Goal: Task Accomplishment & Management: Complete application form

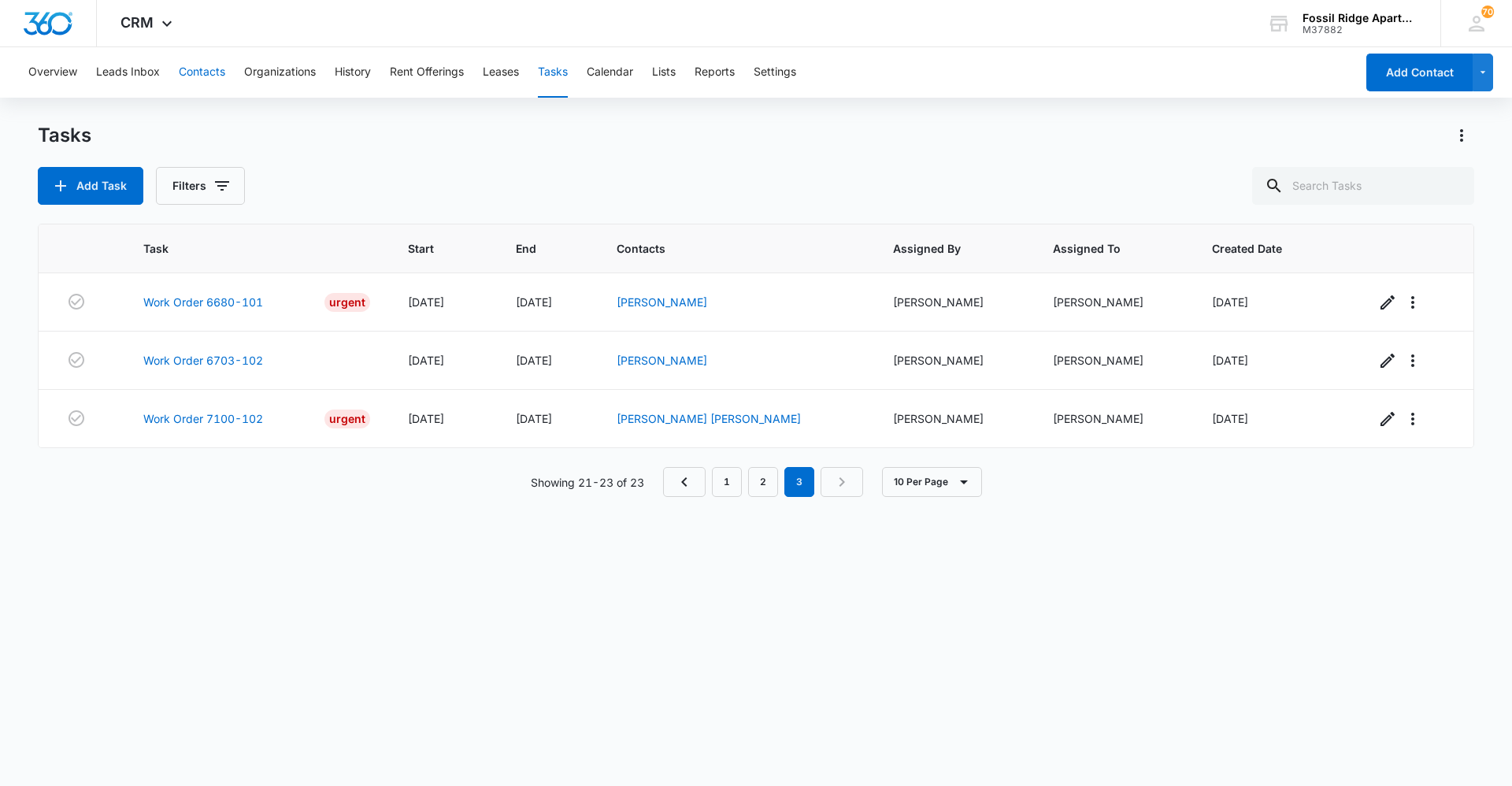
click at [209, 69] on button "Contacts" at bounding box center [201, 73] width 47 height 51
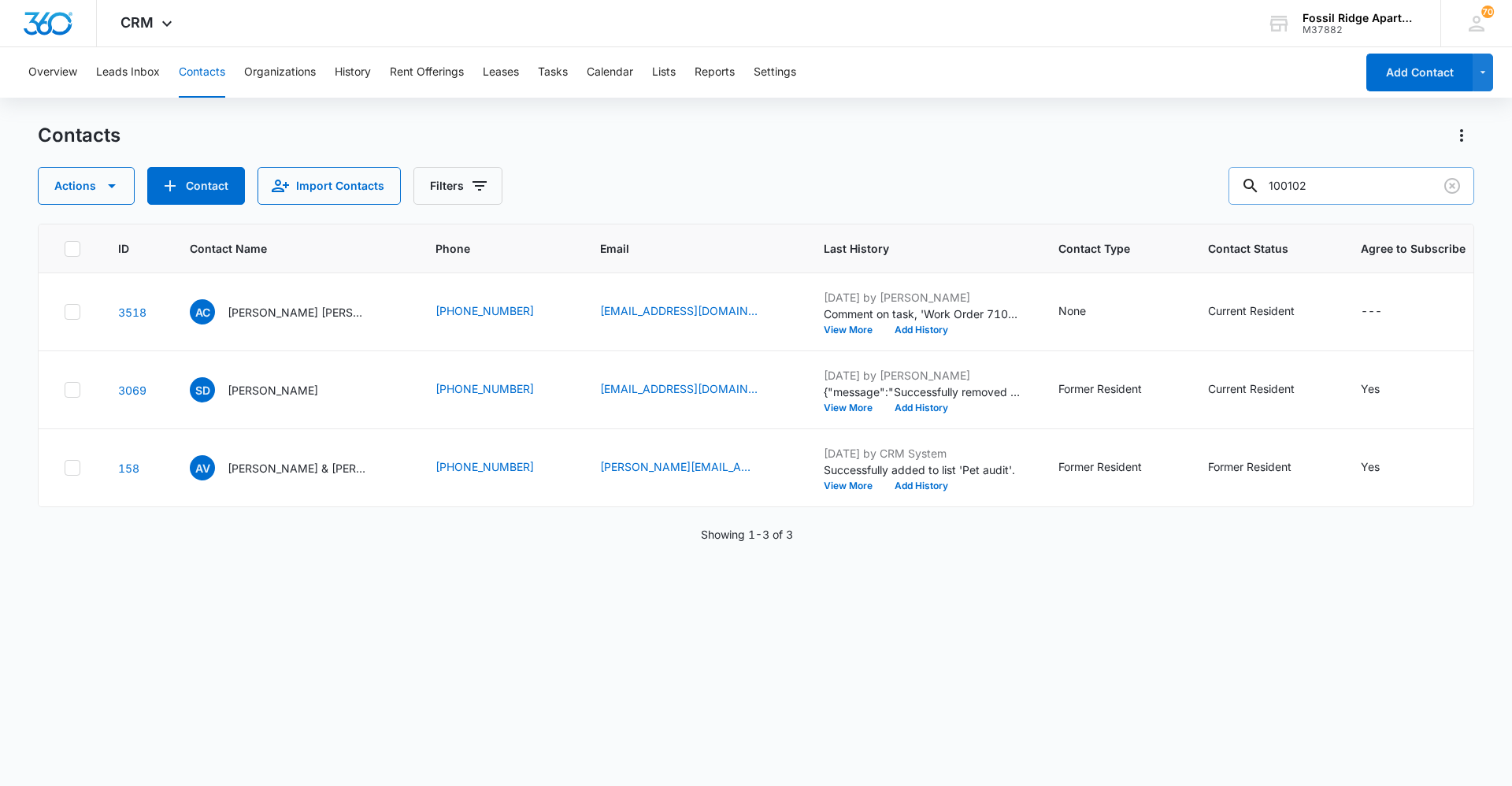
click at [1380, 188] on input "100102" at bounding box center [1351, 185] width 246 height 38
type input "1"
type input "790106"
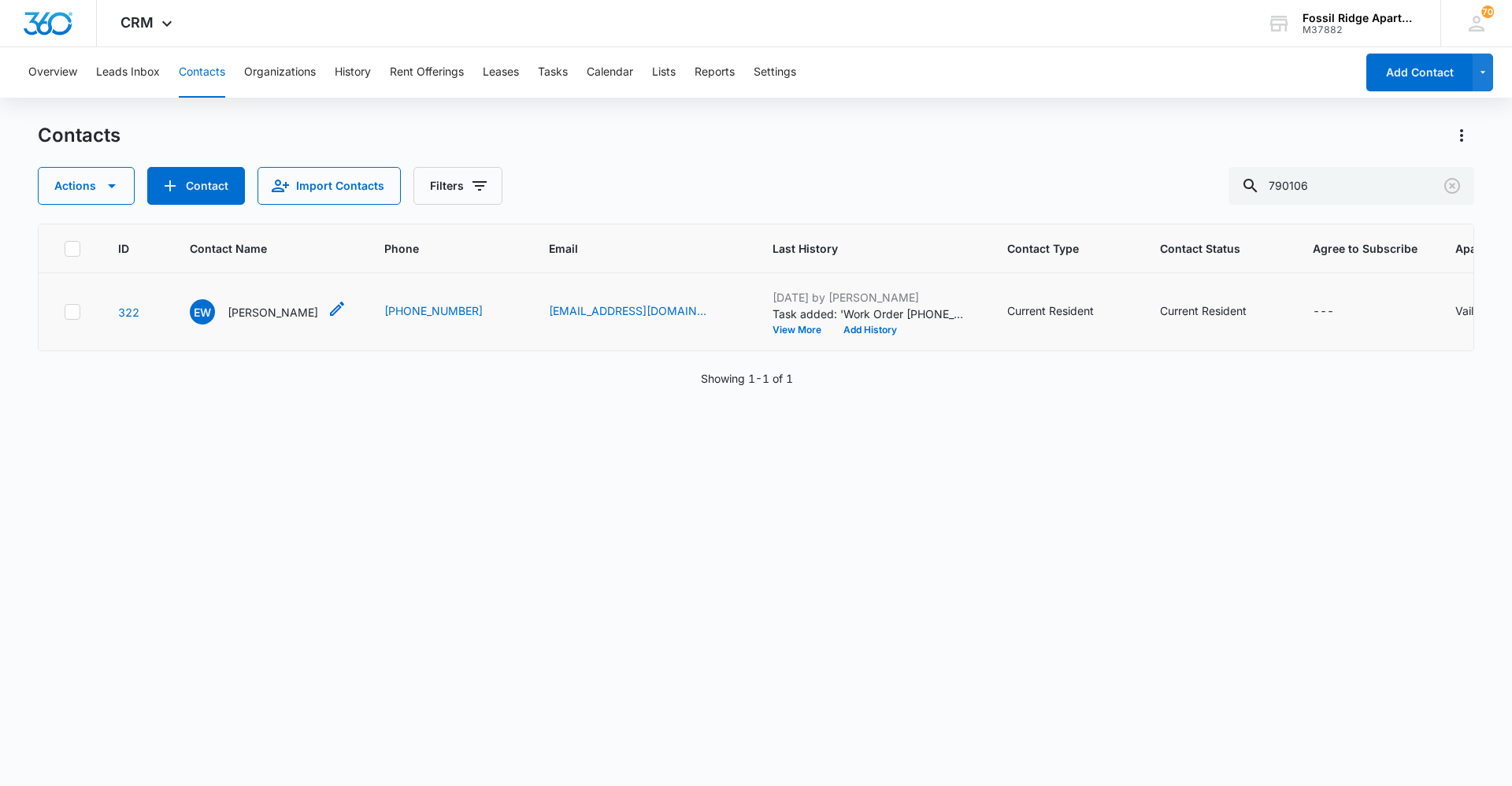
click at [252, 309] on p "[PERSON_NAME]" at bounding box center [272, 312] width 91 height 17
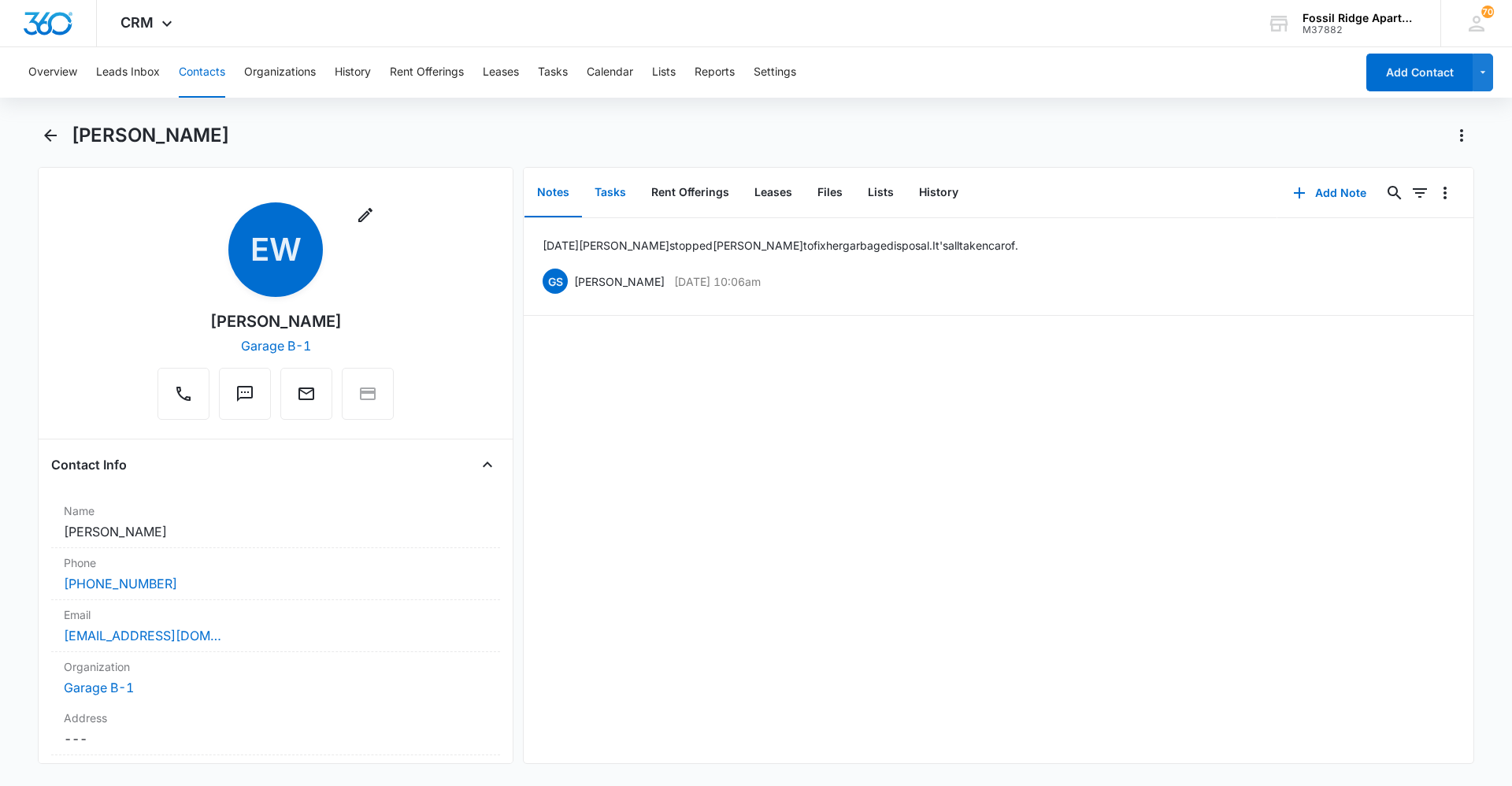
click at [614, 186] on button "Tasks" at bounding box center [610, 193] width 57 height 49
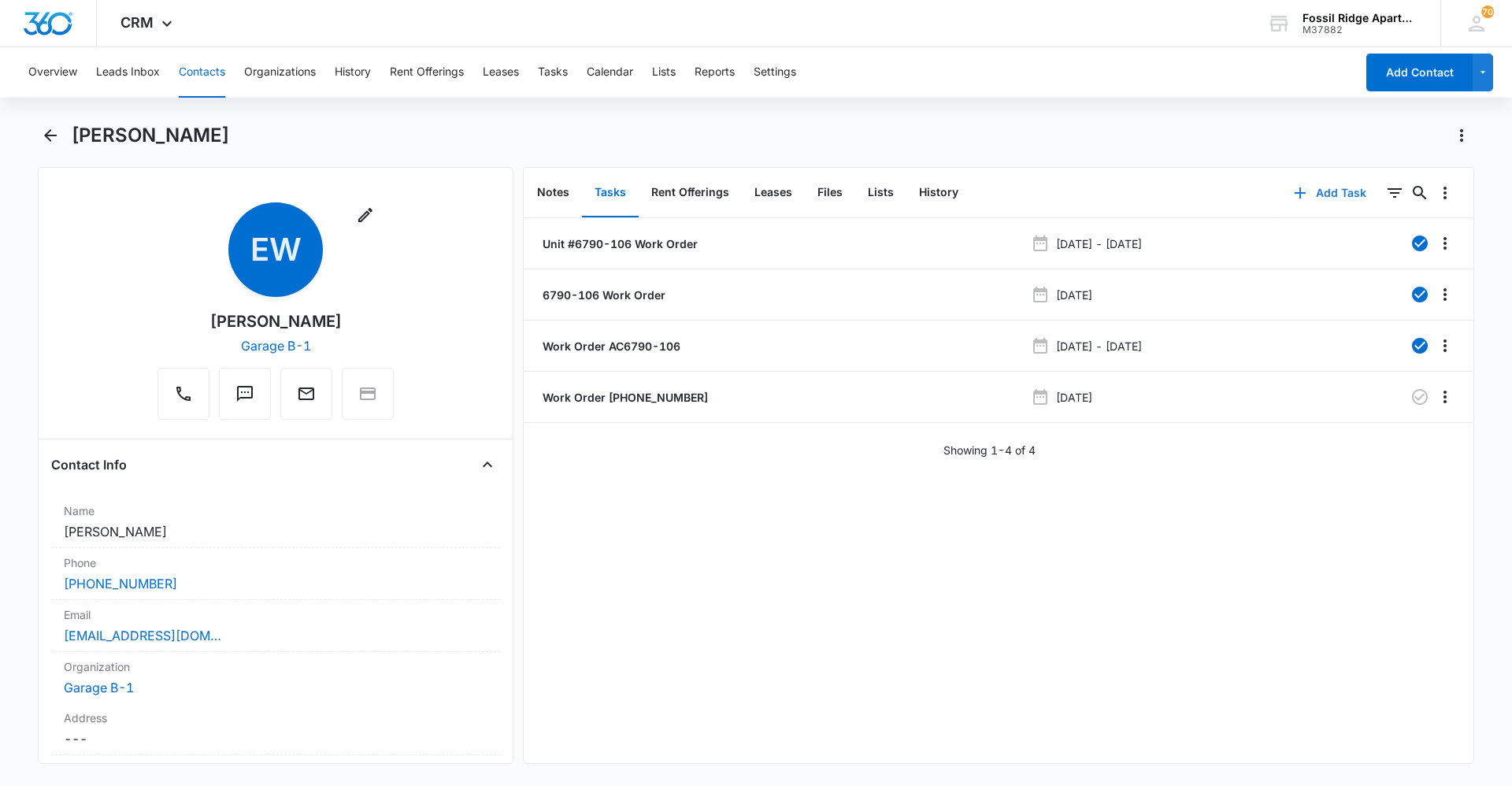
click at [1335, 193] on button "Add Task" at bounding box center [1330, 193] width 104 height 38
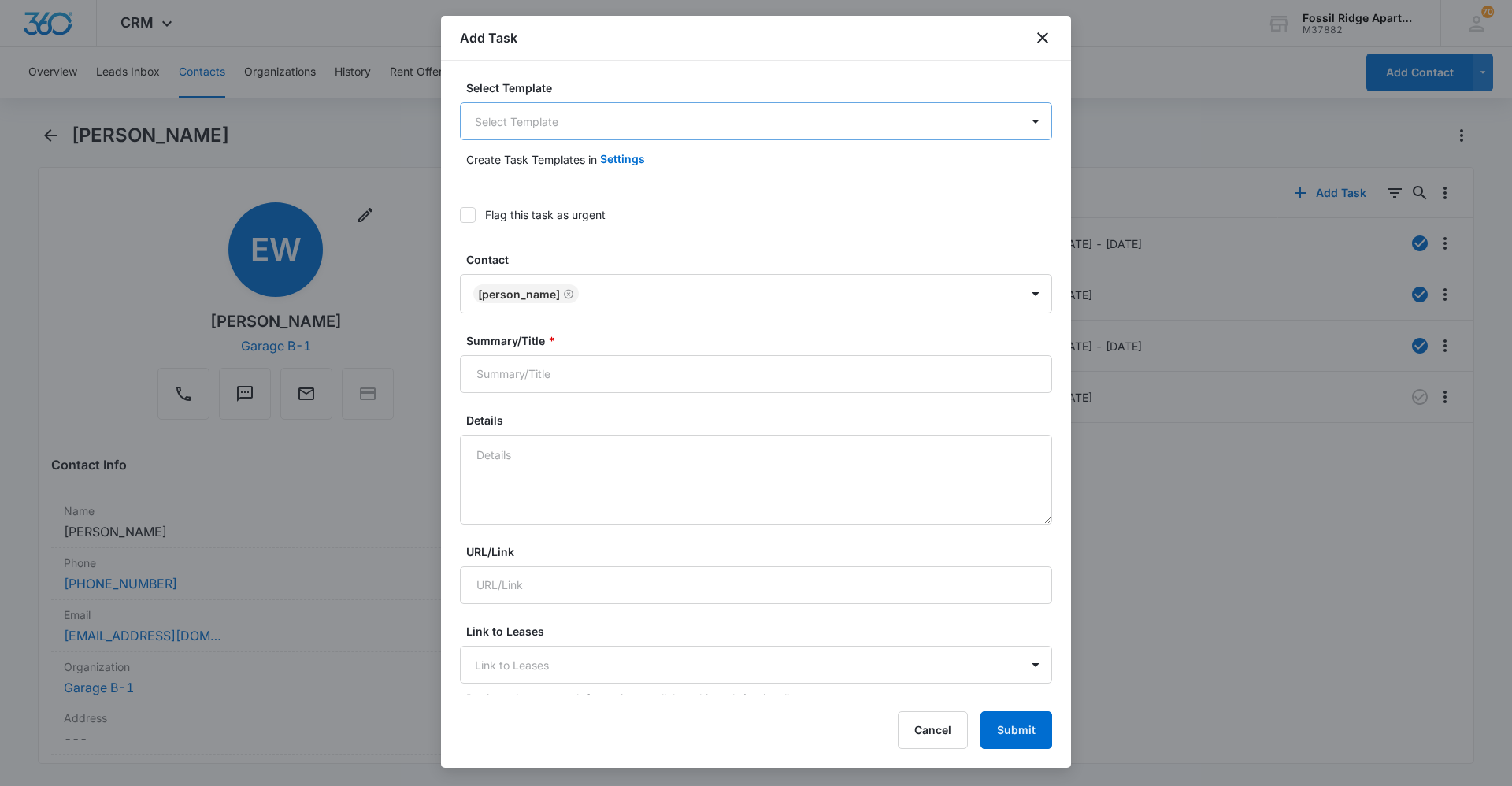
click at [593, 127] on body "CRM Apps Reputation Websites Forms CRM Email Social Content Ads Intelligence Fi…" at bounding box center [756, 393] width 1512 height 786
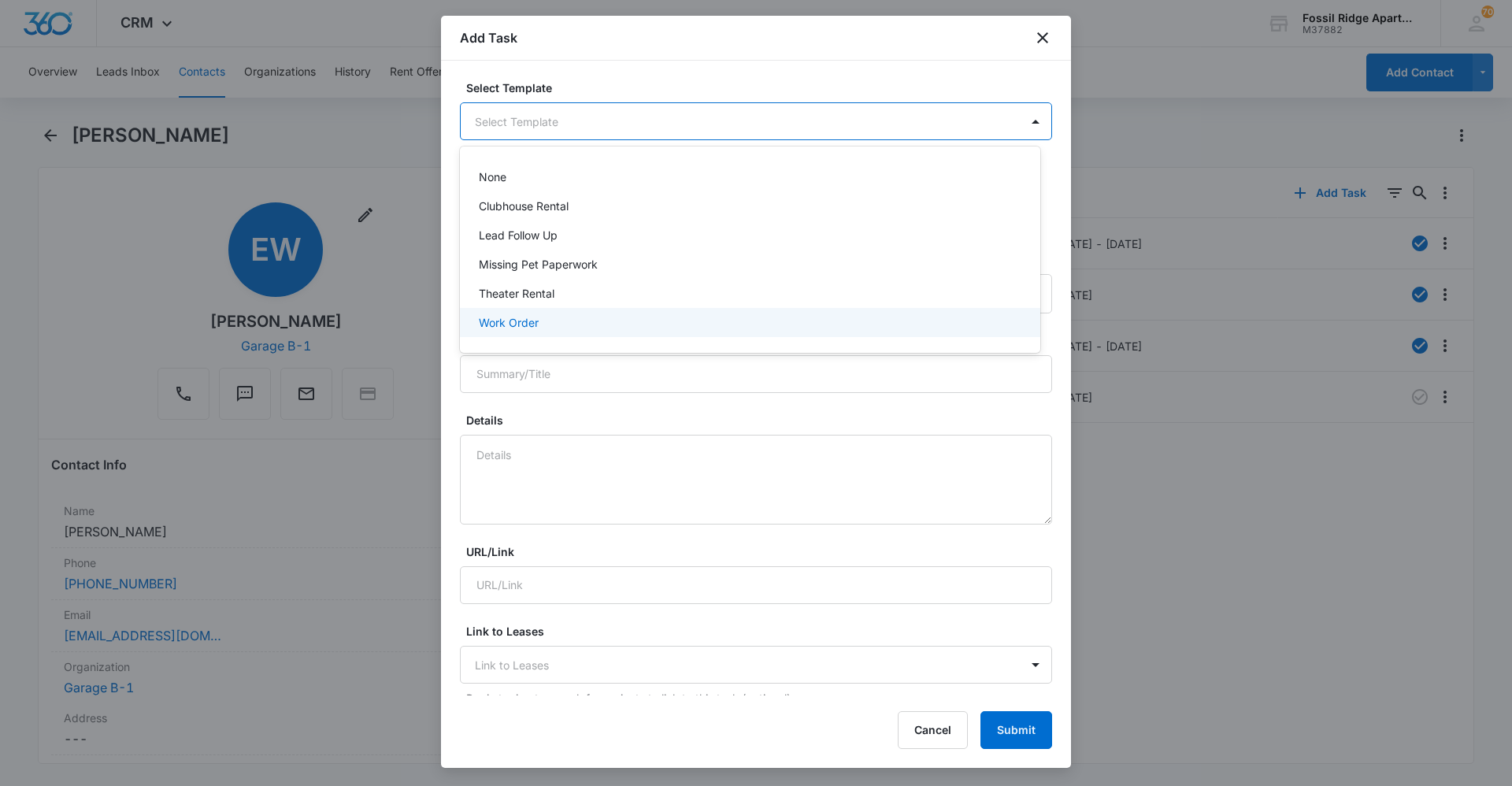
click at [563, 328] on div "Work Order" at bounding box center [748, 322] width 539 height 17
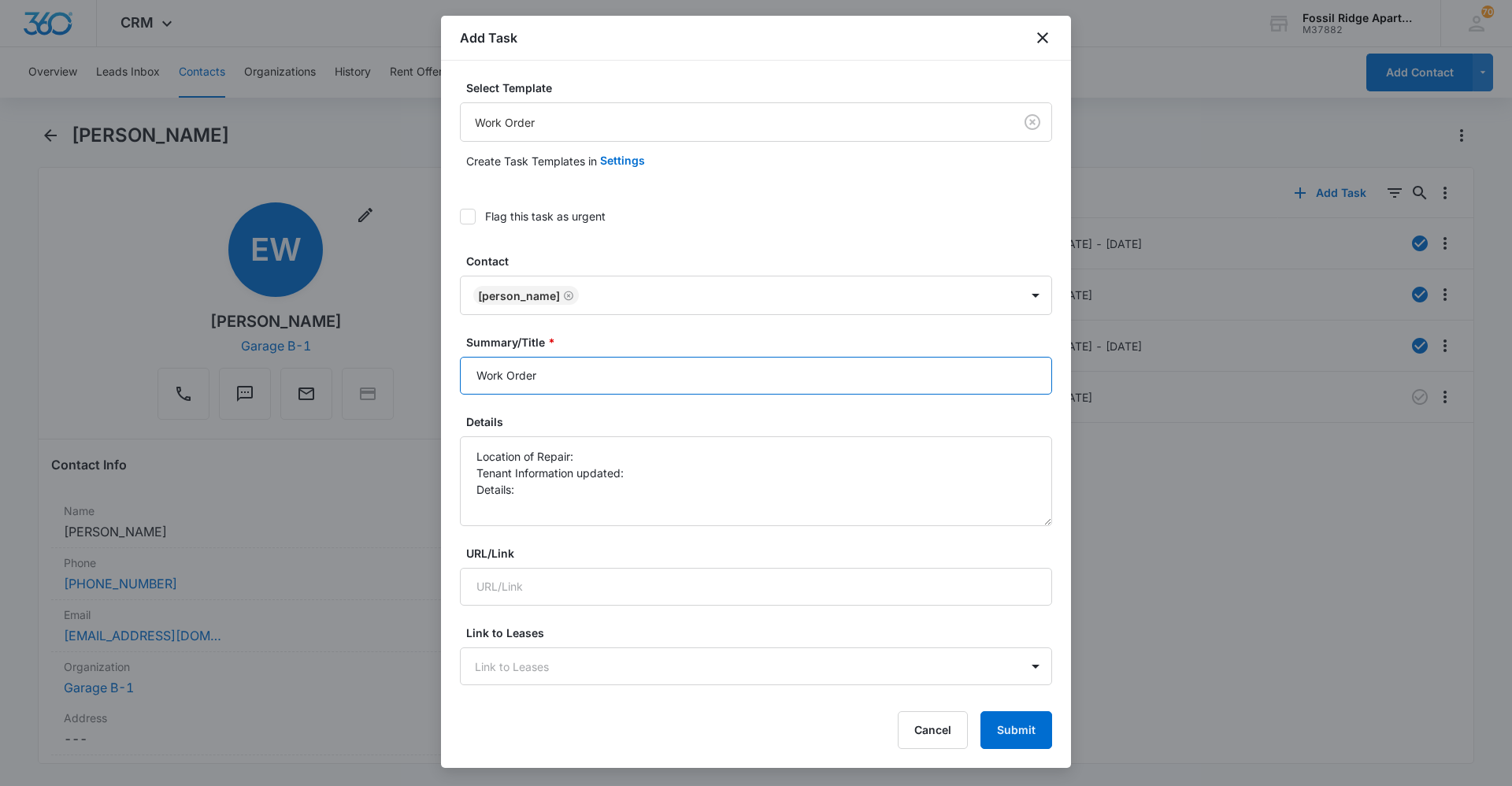
click at [575, 380] on input "Work Order" at bounding box center [756, 376] width 592 height 38
type input "Work Order 6790-106"
click at [589, 466] on textarea "Location of Repair: Tenant Information updated: Details:" at bounding box center [756, 481] width 592 height 90
click at [592, 458] on textarea "Location of Repair: Tenant Information updated: Details:" at bounding box center [756, 481] width 592 height 90
click at [648, 476] on textarea "Location of Repair: Garage B-1 Tenant Information updated: Details:" at bounding box center [756, 481] width 592 height 90
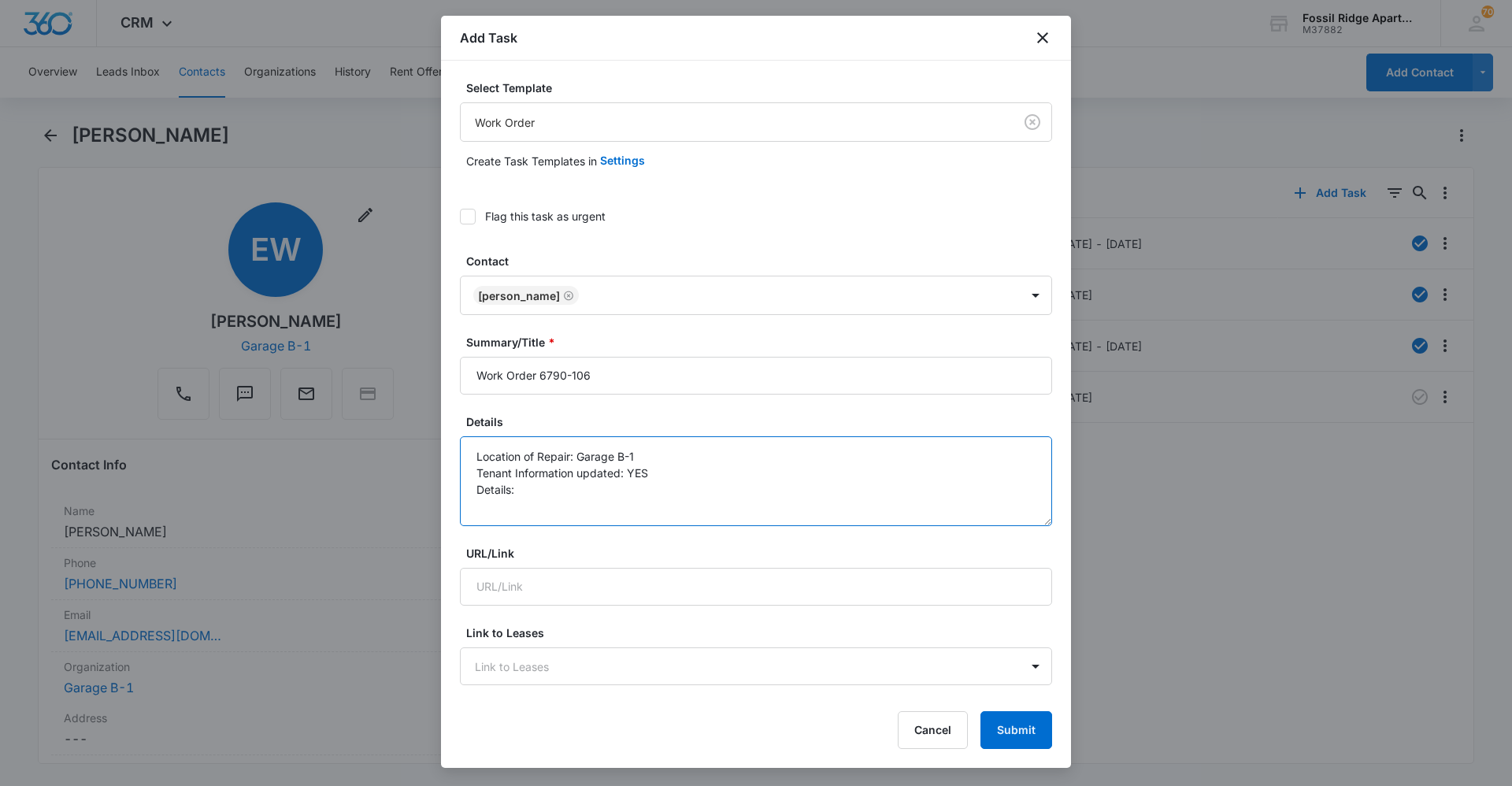
click at [538, 486] on textarea "Location of Repair: Garage B-1 Tenant Information updated: YES Details:" at bounding box center [756, 481] width 592 height 90
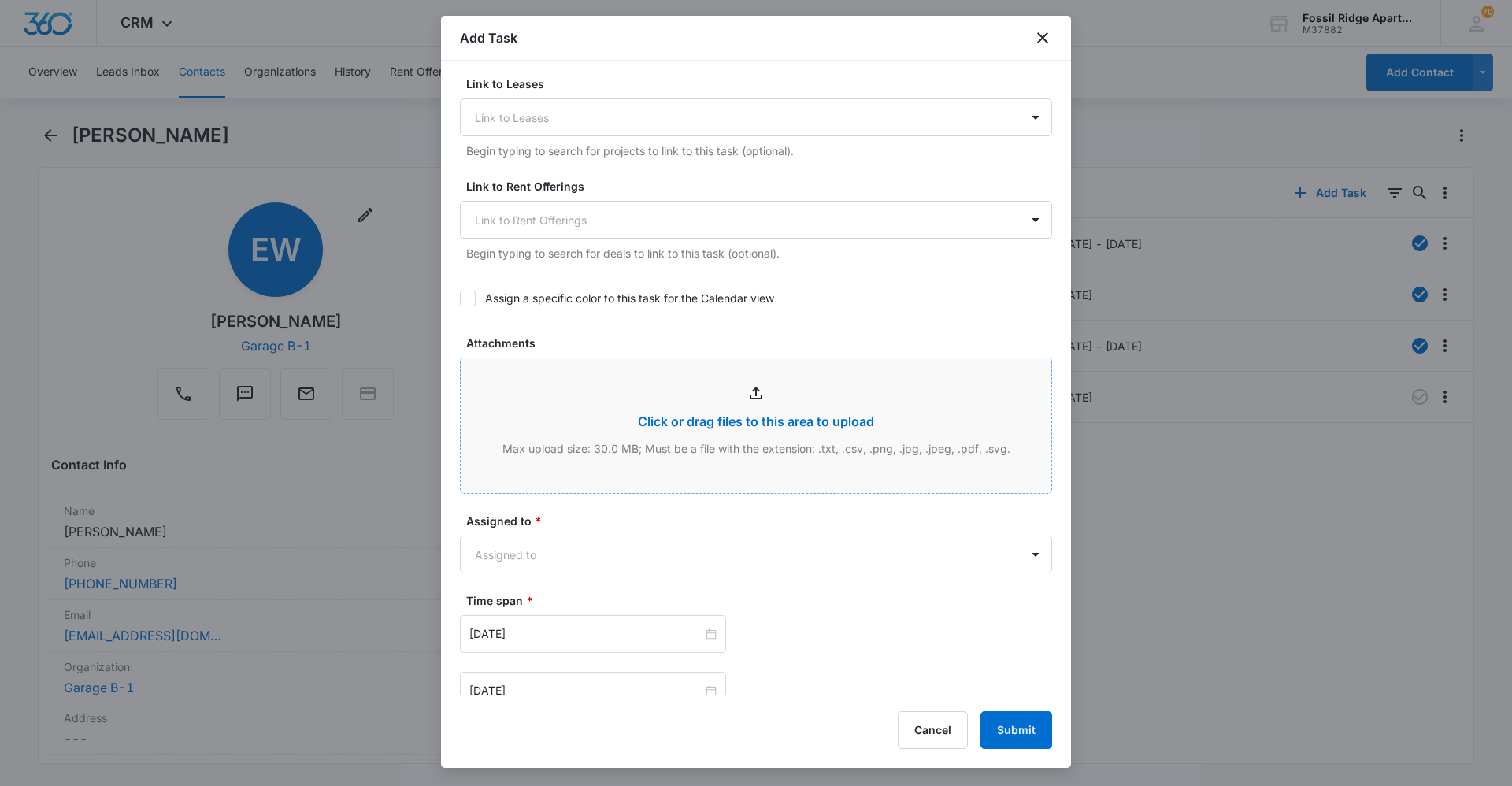
scroll to position [551, 0]
type textarea "Location of Repair: Garage B-1 Tenant Information updated: YES Details: program…"
click at [562, 548] on body "CRM Apps Reputation Websites Forms CRM Email Social Content Ads Intelligence Fi…" at bounding box center [756, 393] width 1512 height 786
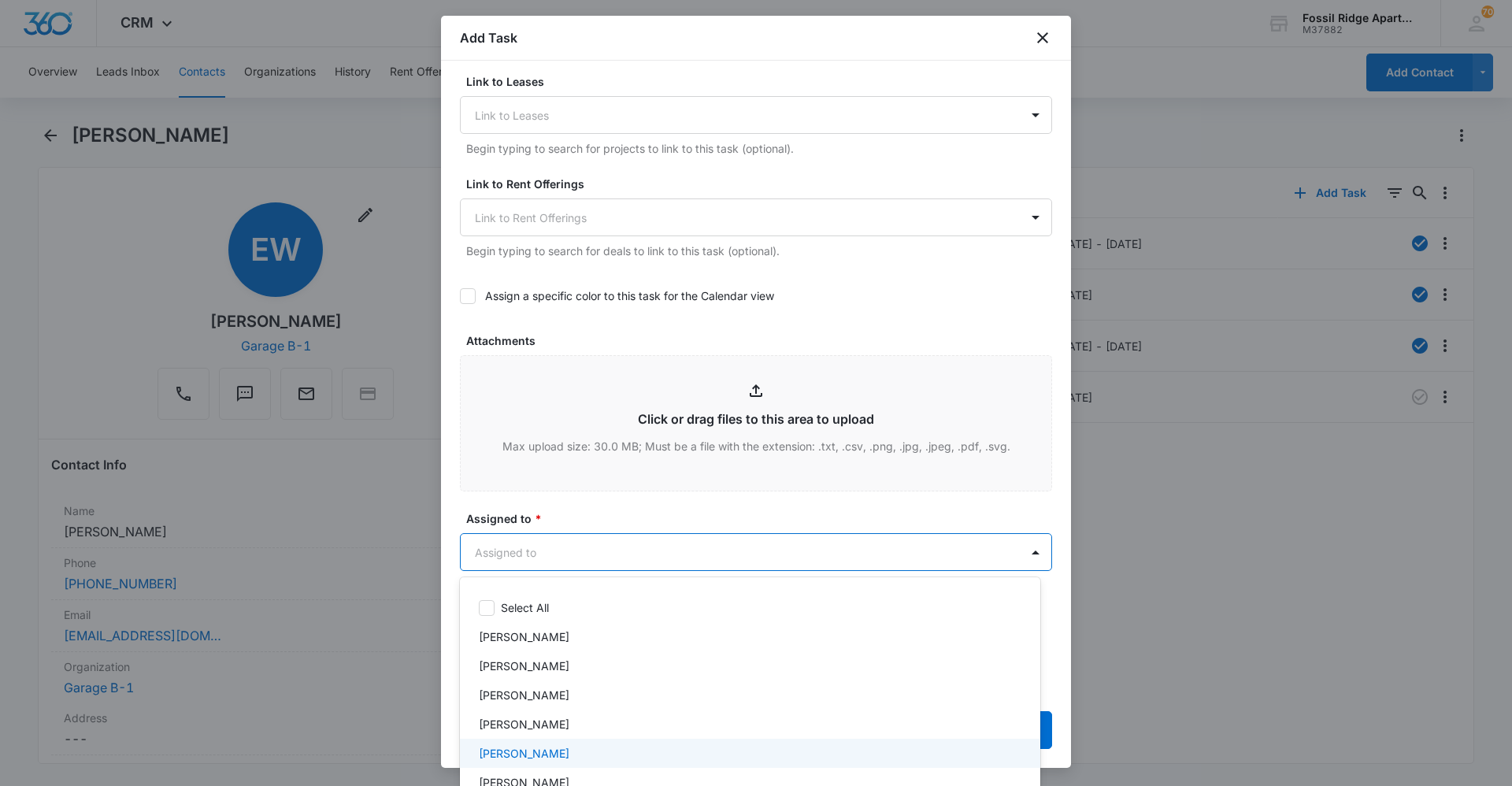
click at [538, 750] on div "[PERSON_NAME]" at bounding box center [748, 753] width 539 height 17
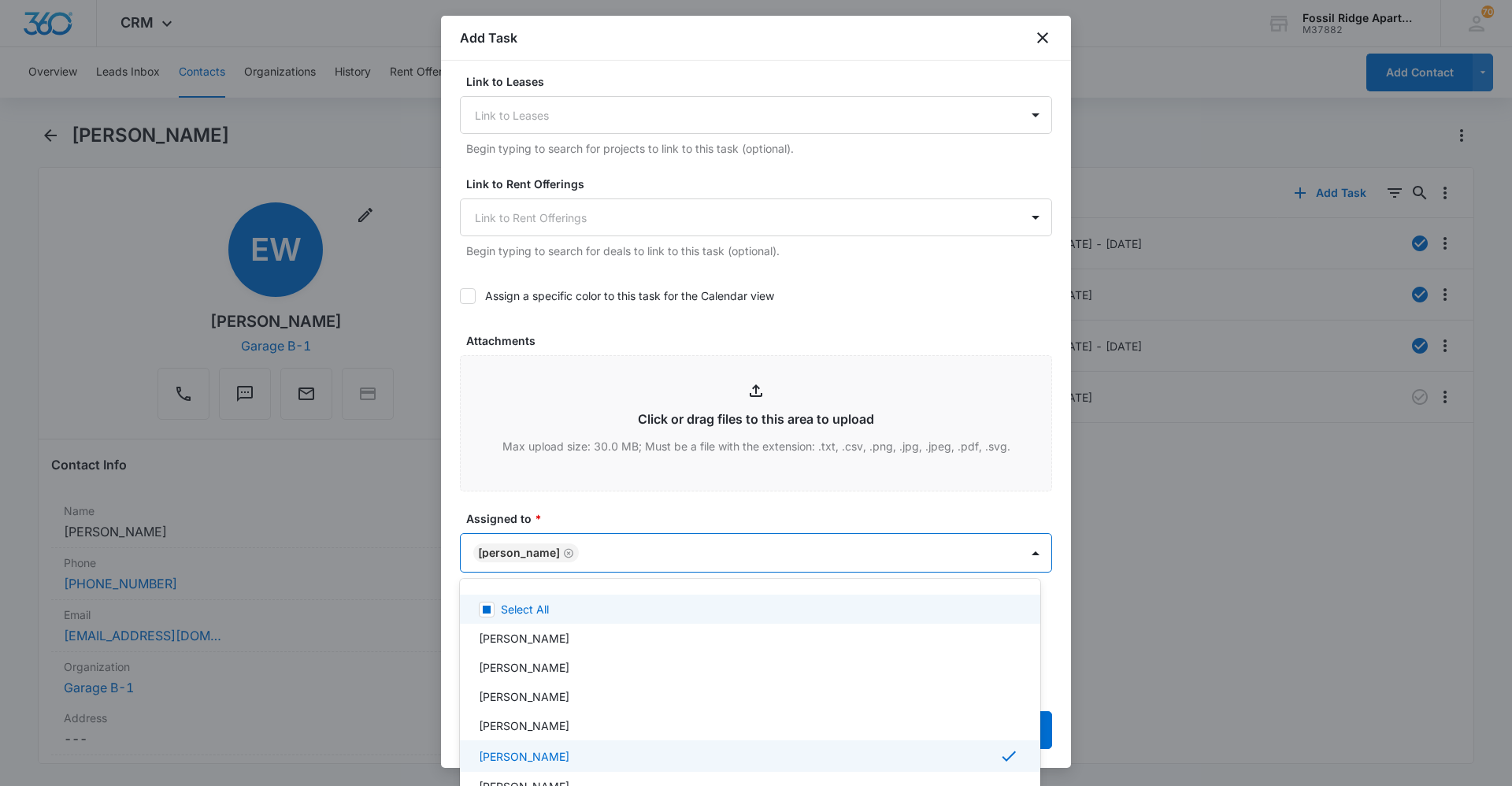
click at [570, 516] on div at bounding box center [756, 393] width 1512 height 786
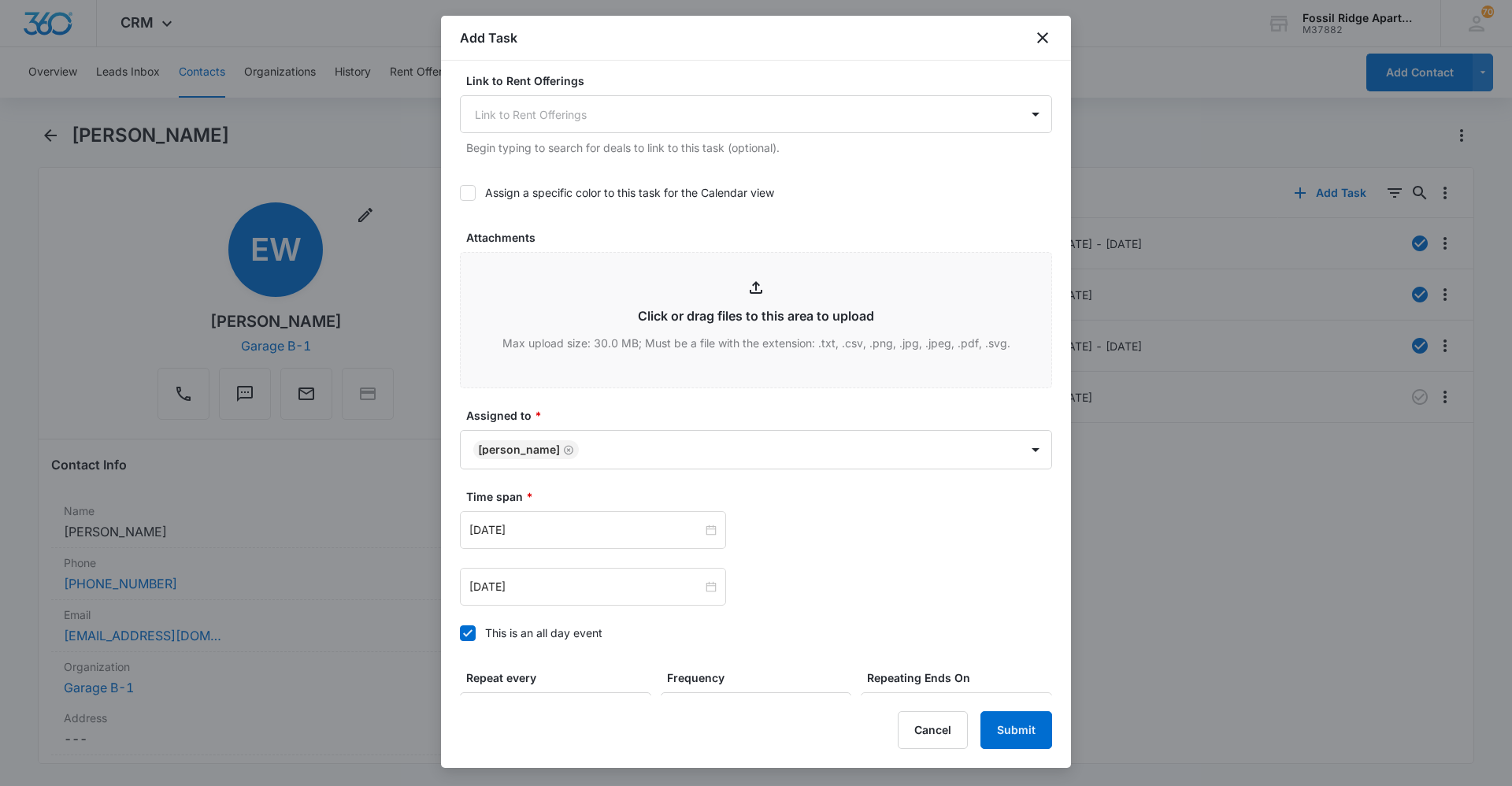
scroll to position [709, 0]
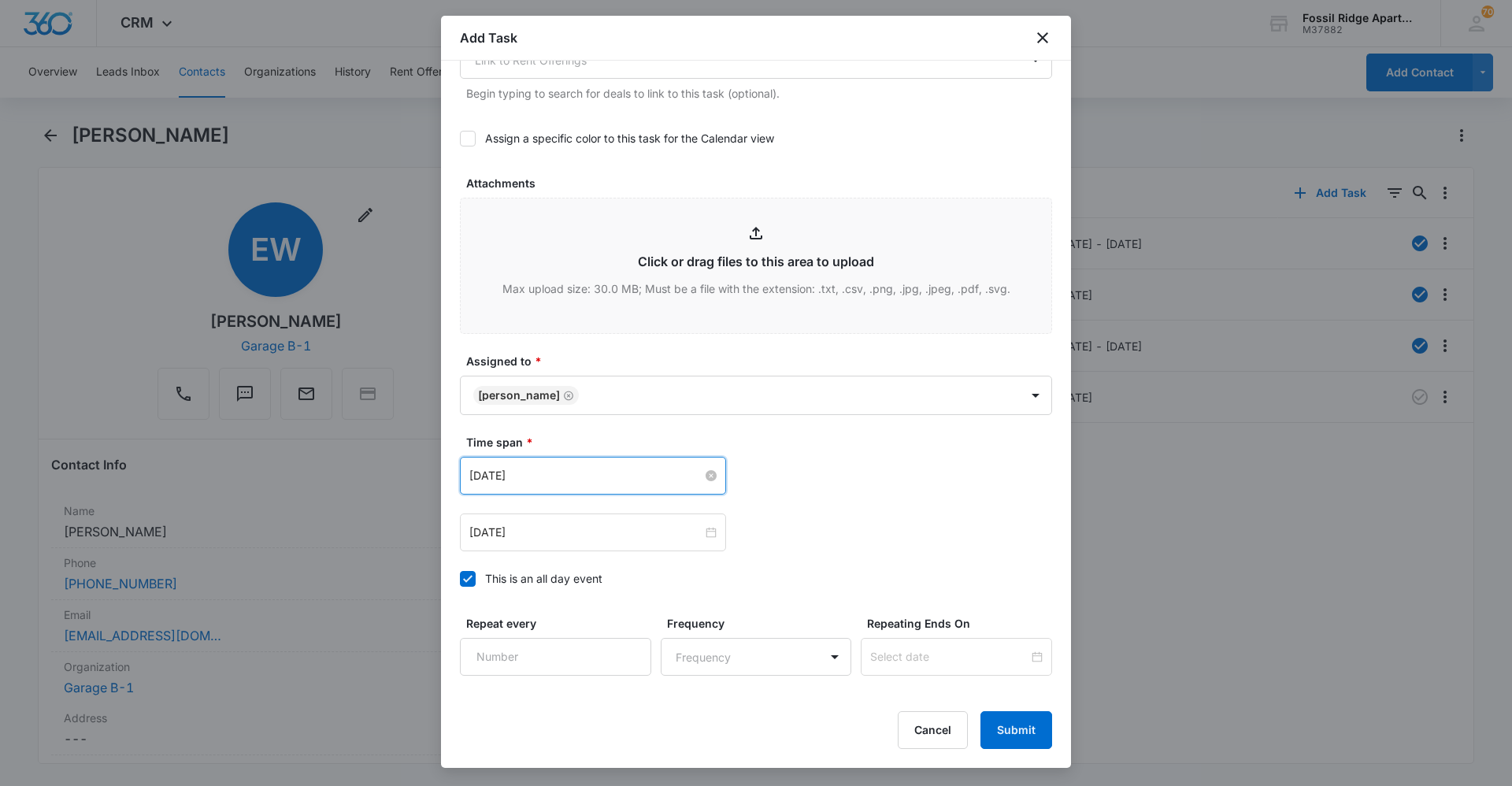
click at [572, 479] on input "[DATE]" at bounding box center [586, 476] width 233 height 17
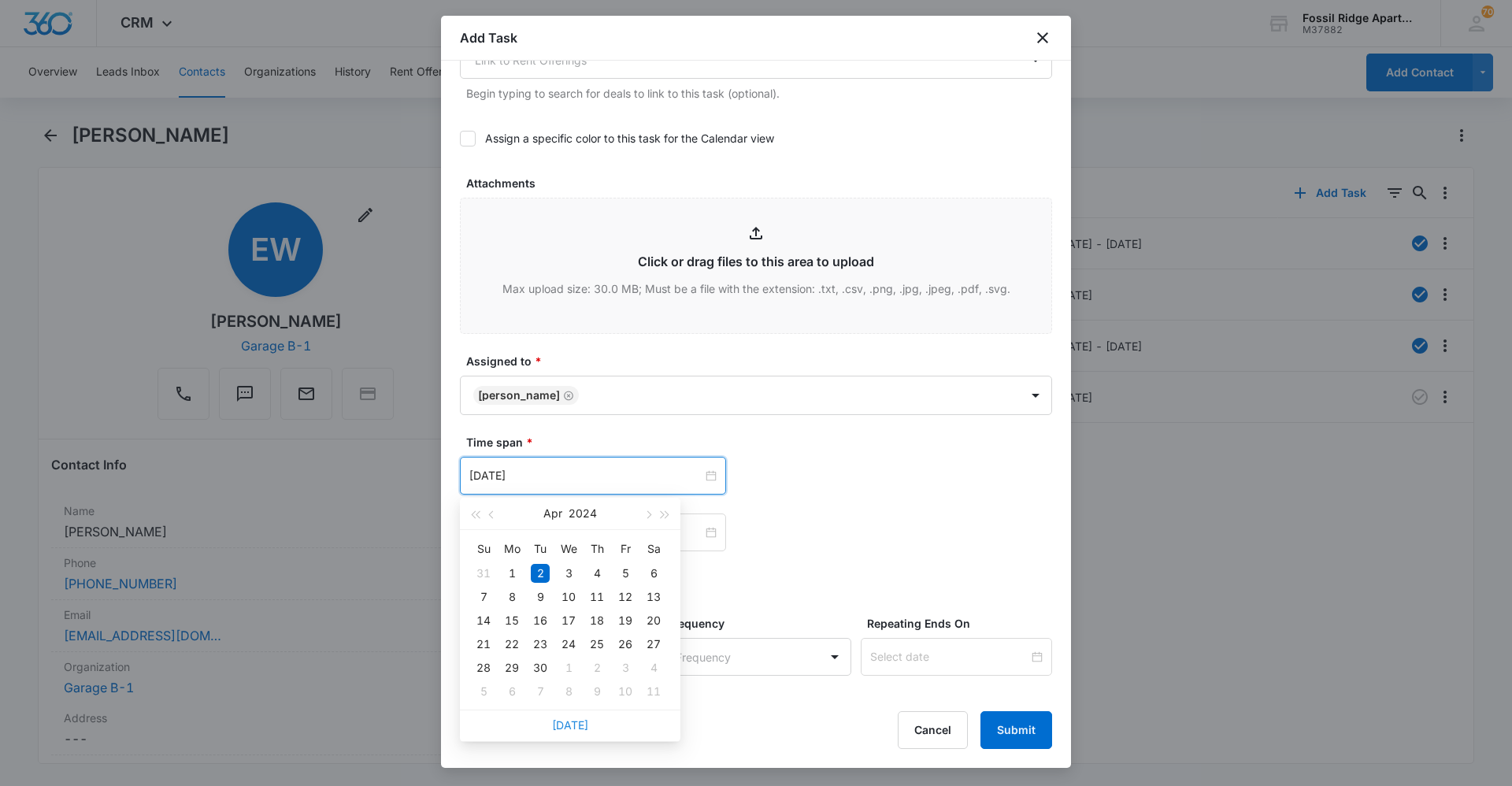
click at [568, 725] on link "[DATE]" at bounding box center [570, 724] width 36 height 13
type input "[DATE]"
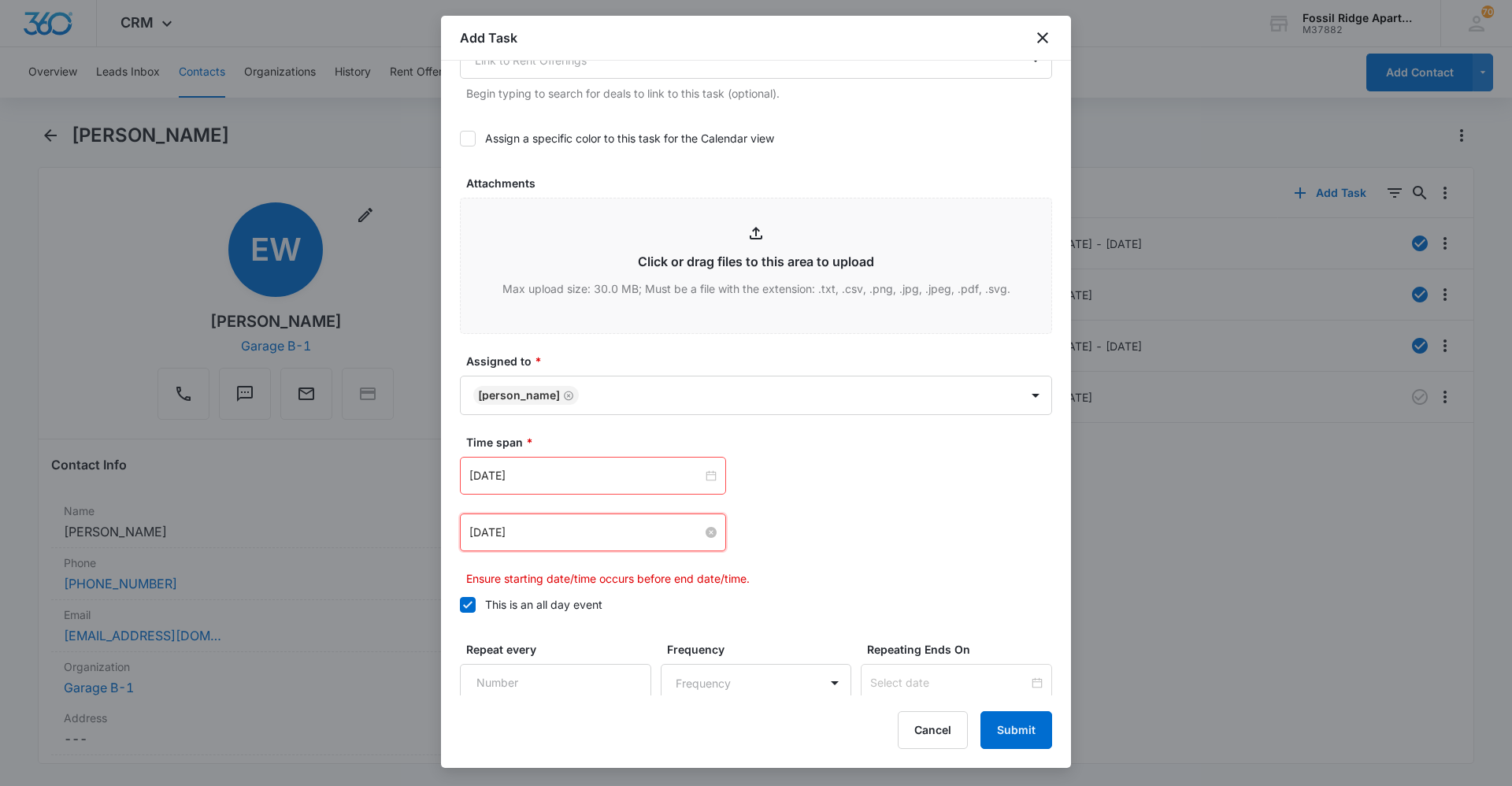
click at [568, 535] on input "[DATE]" at bounding box center [586, 532] width 233 height 17
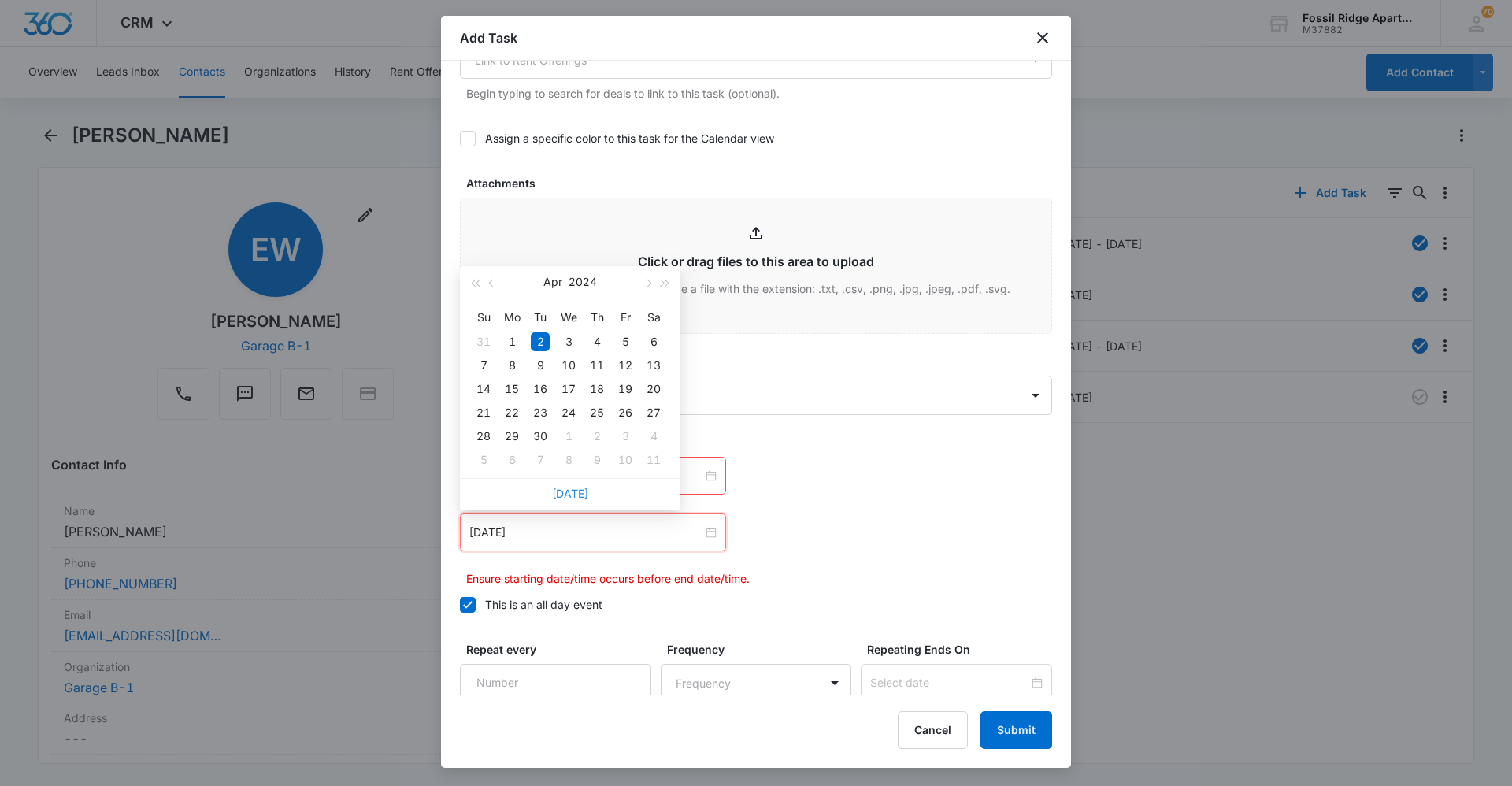
click at [576, 492] on link "[DATE]" at bounding box center [570, 492] width 36 height 13
type input "[DATE]"
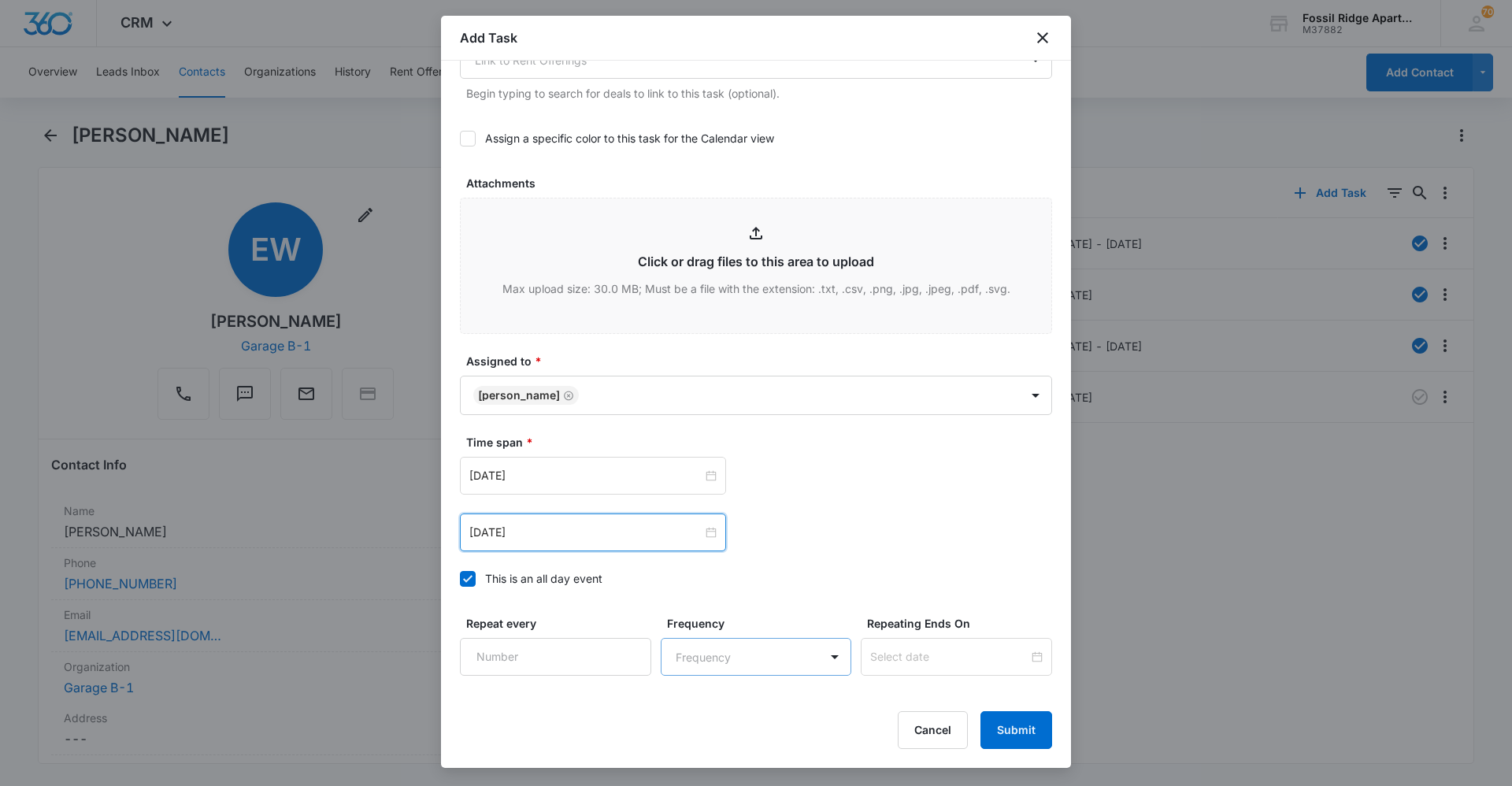
scroll to position [822, 0]
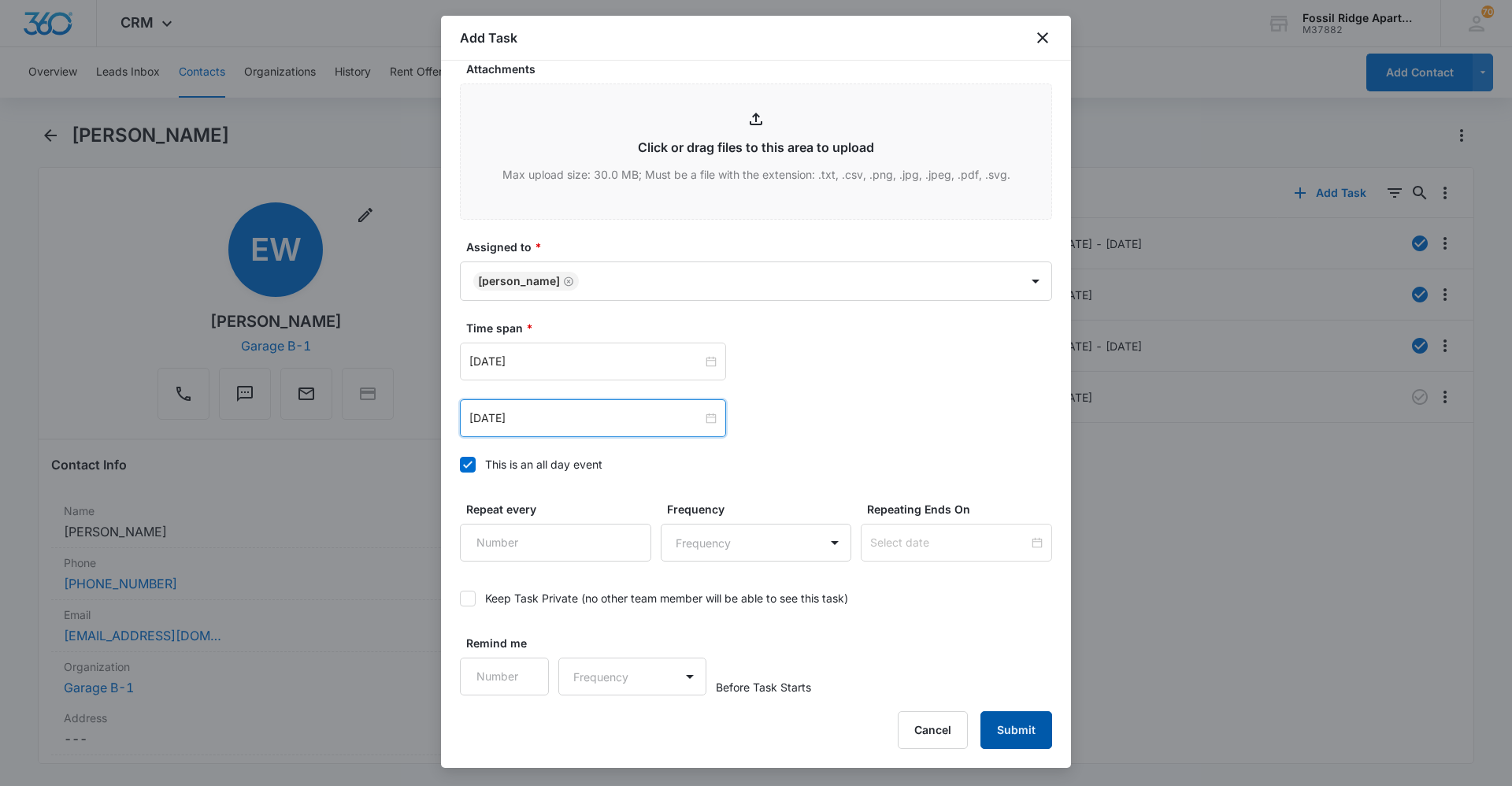
click at [1035, 726] on button "Submit" at bounding box center [1016, 730] width 72 height 38
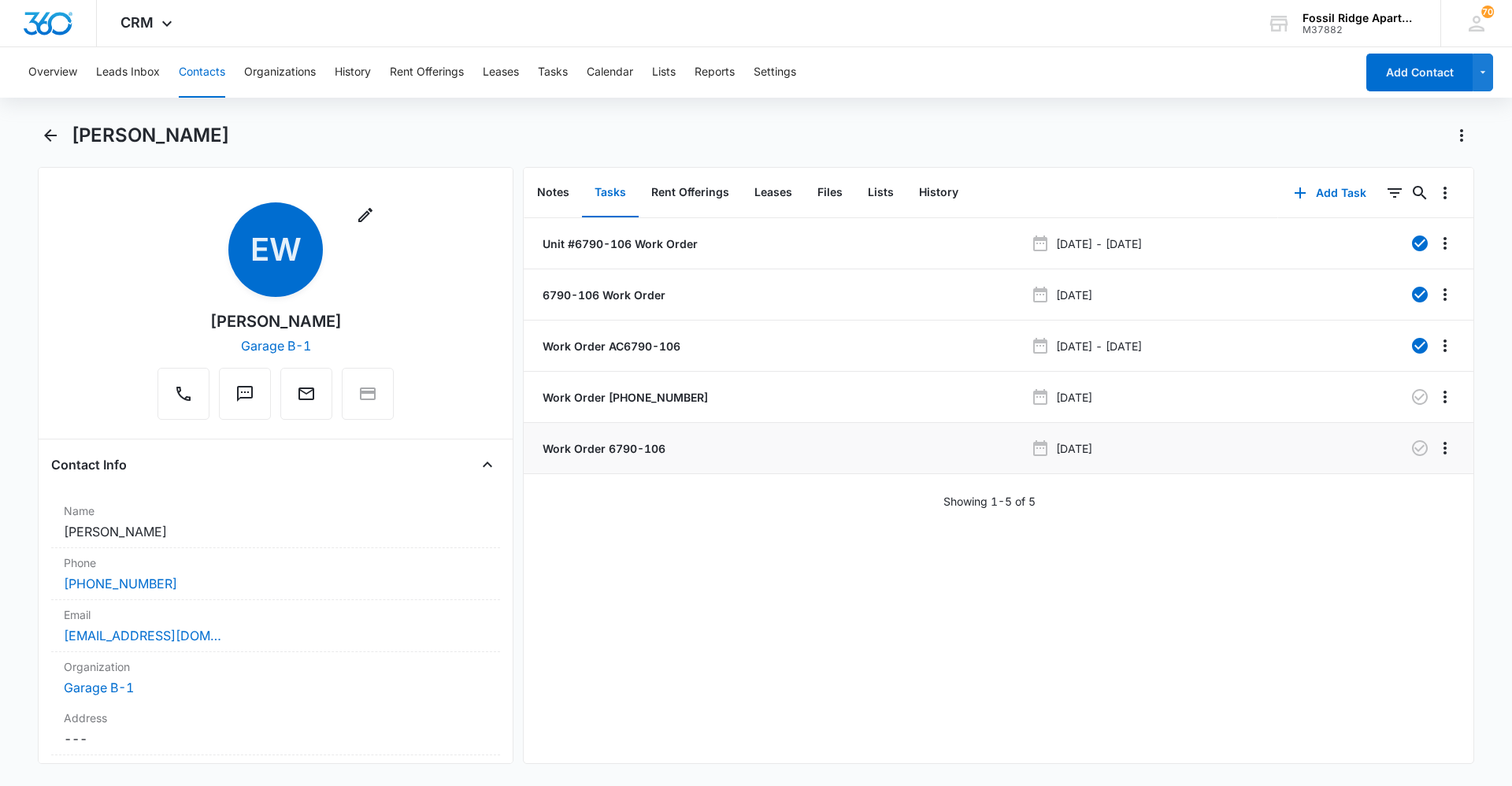
click at [642, 447] on p "Work Order 6790-106" at bounding box center [602, 448] width 126 height 17
